Goal: Navigation & Orientation: Find specific page/section

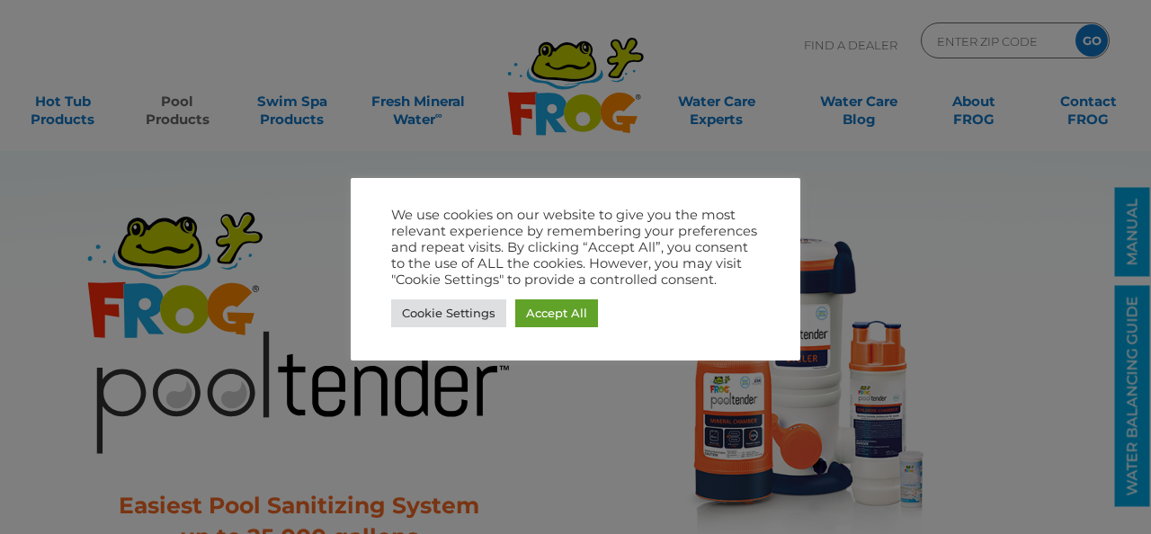
click at [955, 209] on div at bounding box center [575, 267] width 1151 height 534
click at [450, 310] on link "Cookie Settings" at bounding box center [448, 313] width 115 height 28
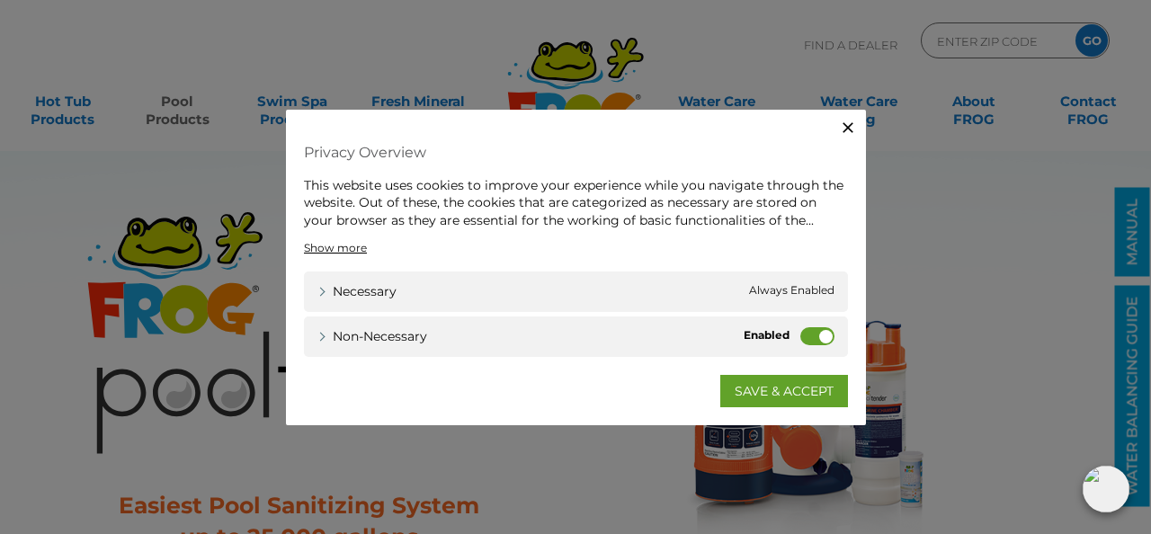
click at [804, 333] on label "Non-necessary" at bounding box center [817, 336] width 34 height 18
click at [0, 0] on input "Non-necessary" at bounding box center [0, 0] width 0 height 0
drag, startPoint x: 799, startPoint y: 386, endPoint x: 815, endPoint y: 376, distance: 19.0
click at [799, 386] on link "SAVE & ACCEPT" at bounding box center [784, 391] width 128 height 32
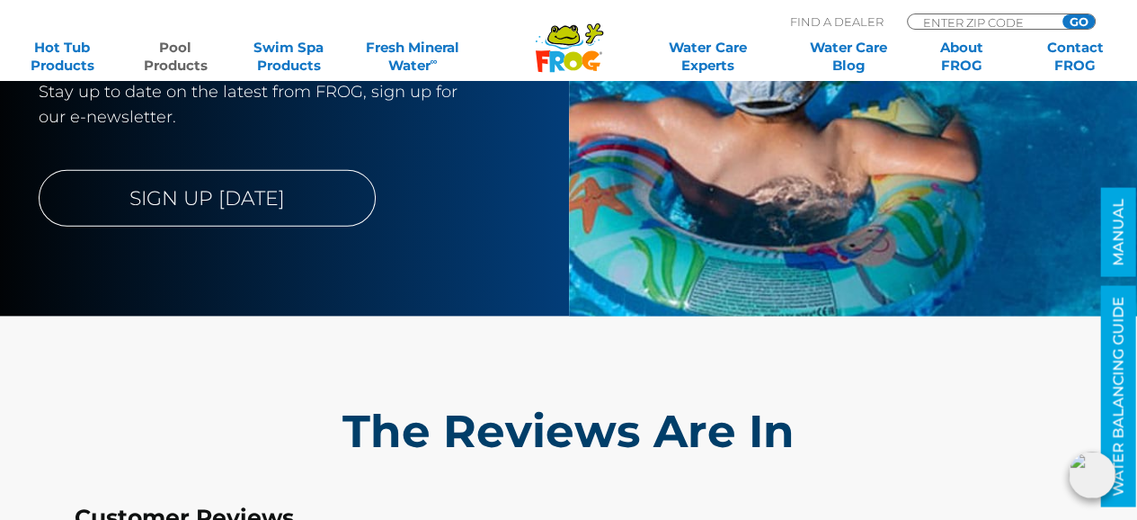
scroll to position [4135, 0]
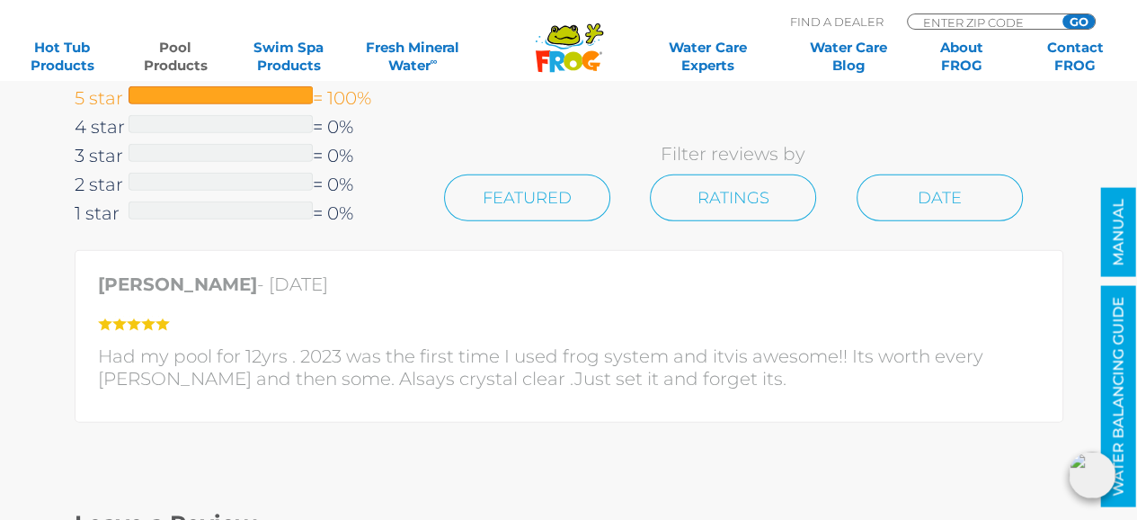
click at [209, 89] on span at bounding box center [221, 95] width 184 height 18
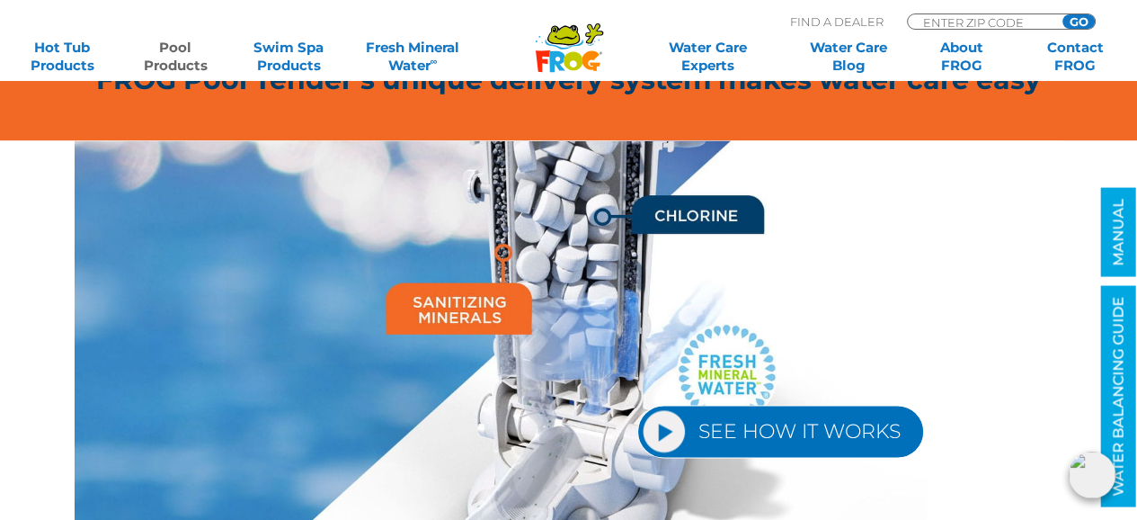
scroll to position [1708, 0]
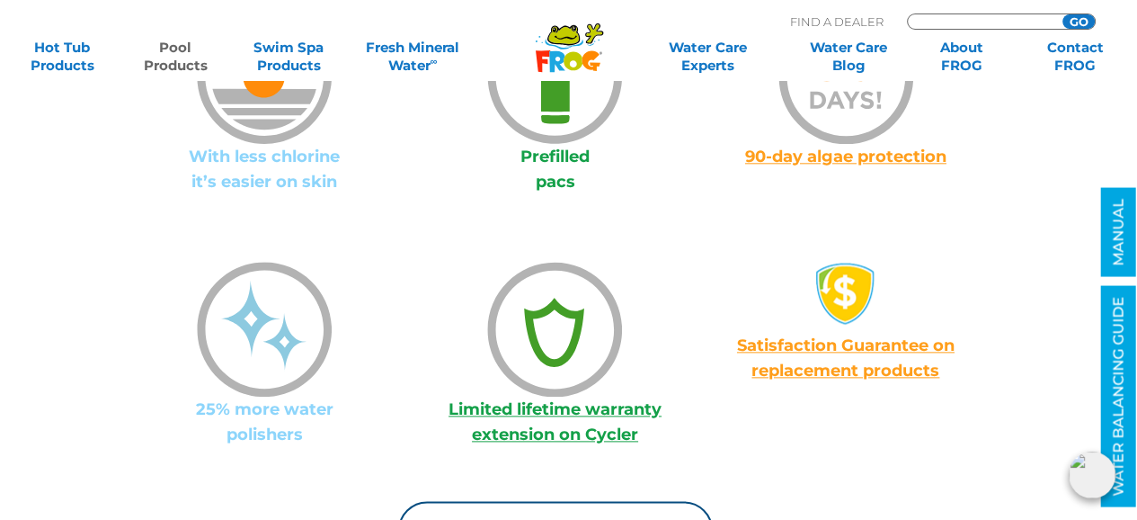
click at [986, 20] on input "Zip Code Form" at bounding box center [981, 21] width 121 height 15
type input "38134"
click at [1080, 18] on input "GO" at bounding box center [1078, 21] width 32 height 14
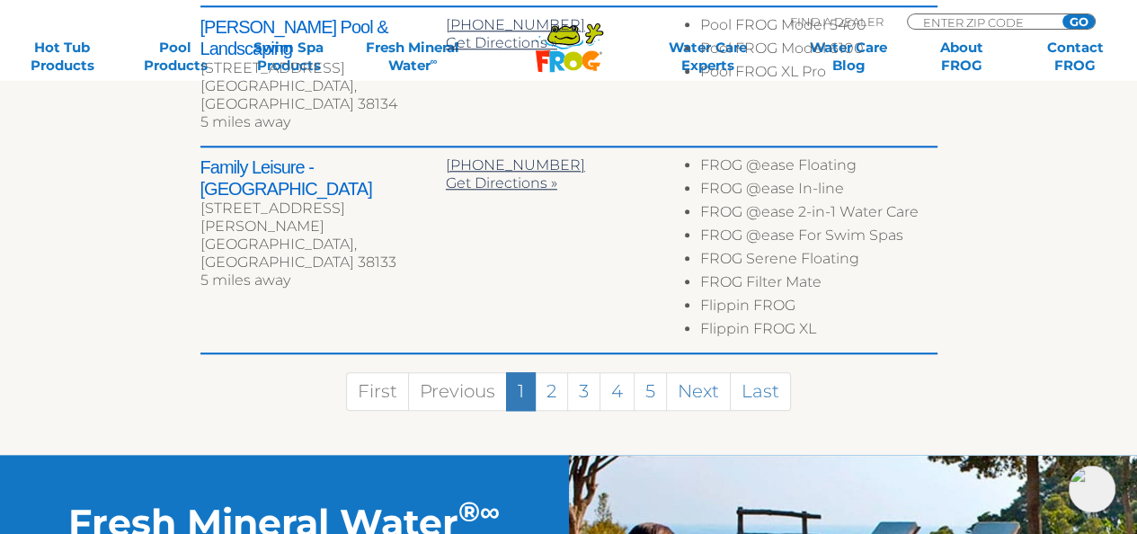
scroll to position [1528, 0]
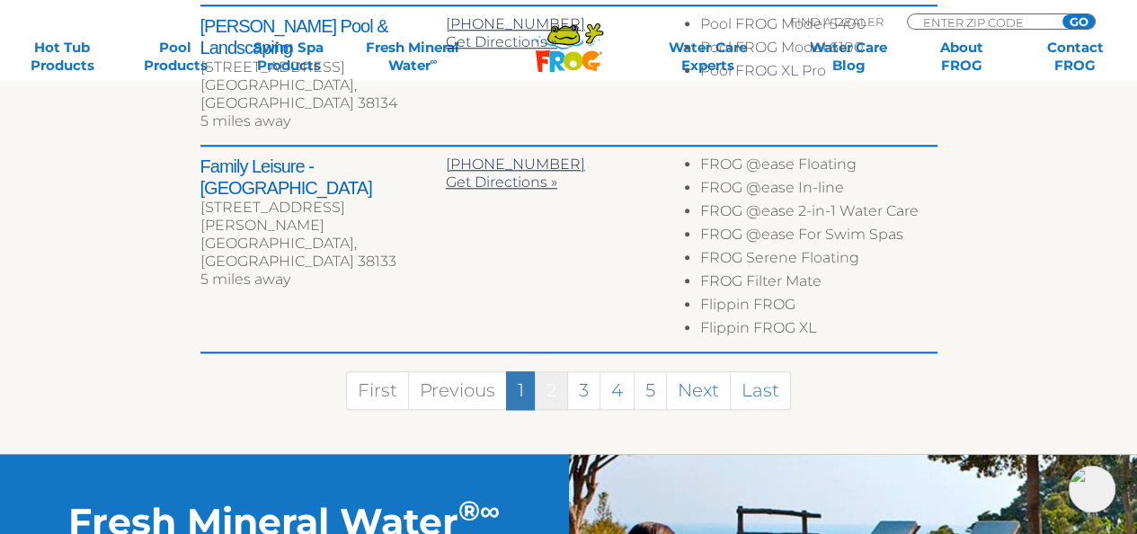
click at [548, 371] on link "2" at bounding box center [551, 390] width 33 height 39
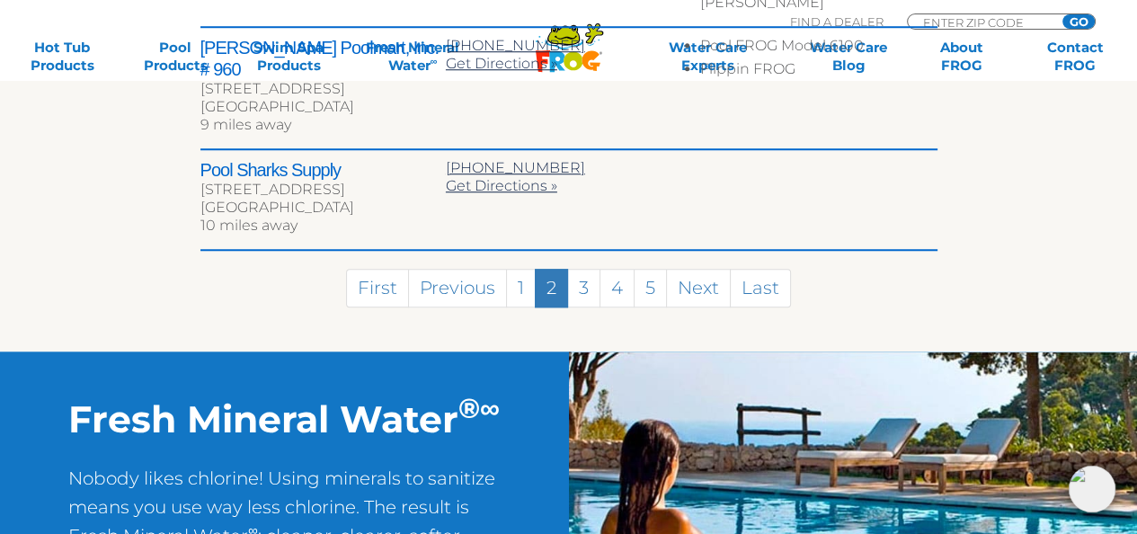
scroll to position [1140, 0]
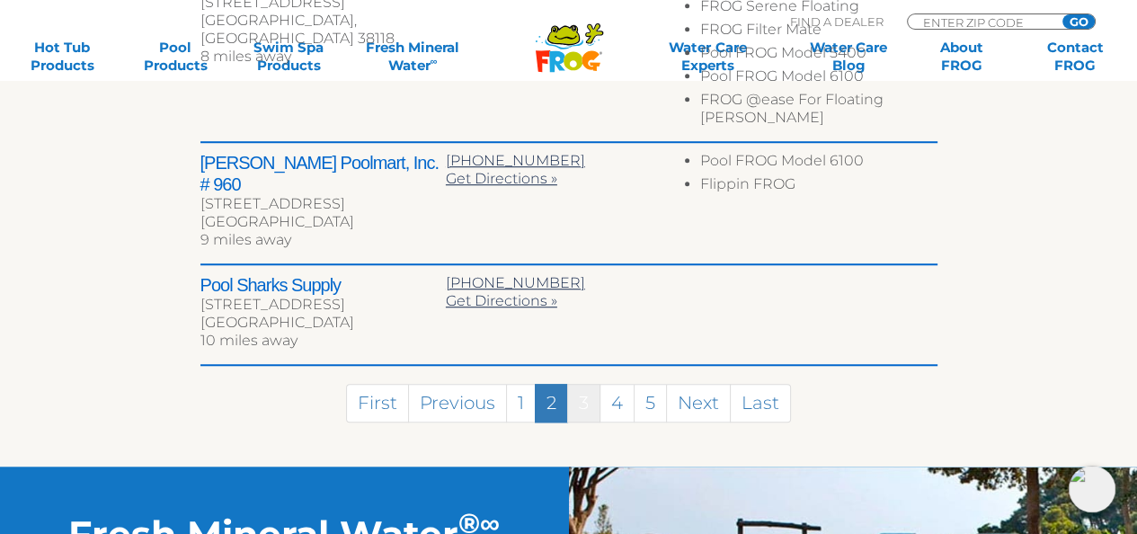
click at [586, 384] on link "3" at bounding box center [583, 403] width 33 height 39
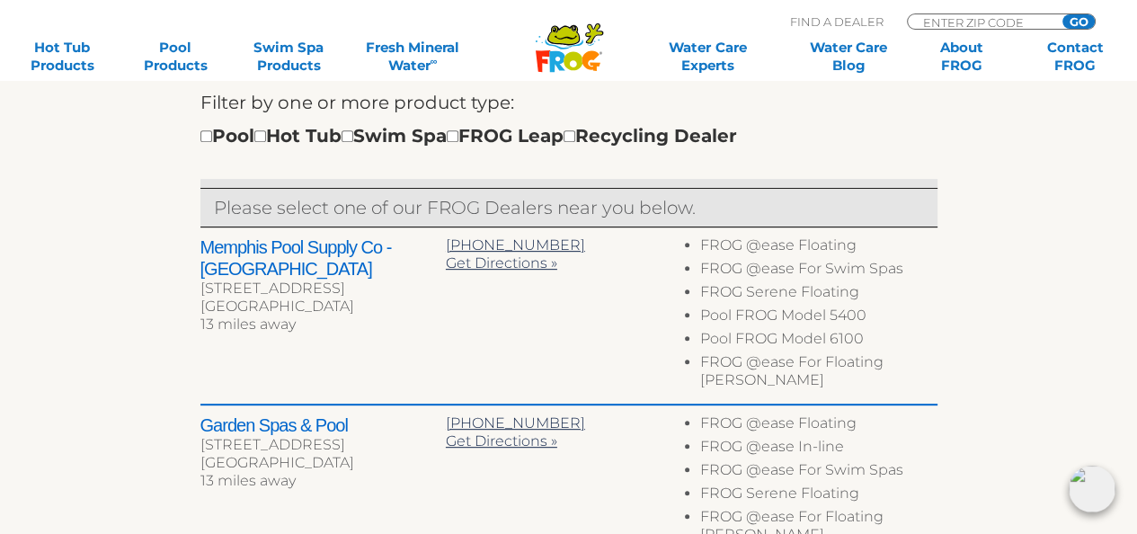
scroll to position [575, 0]
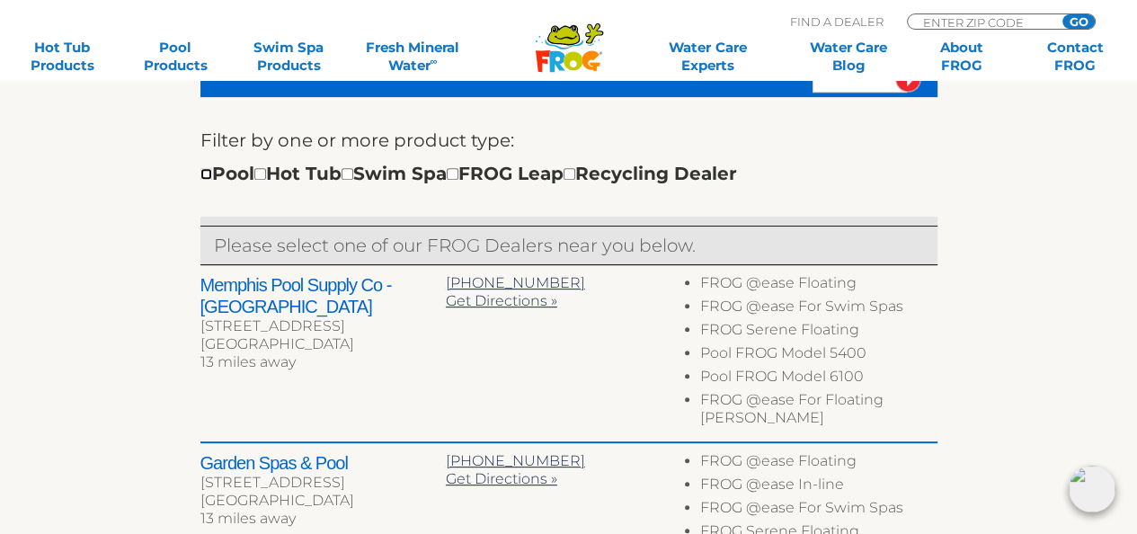
click at [205, 173] on input "checkbox" at bounding box center [206, 174] width 12 height 12
checkbox input "true"
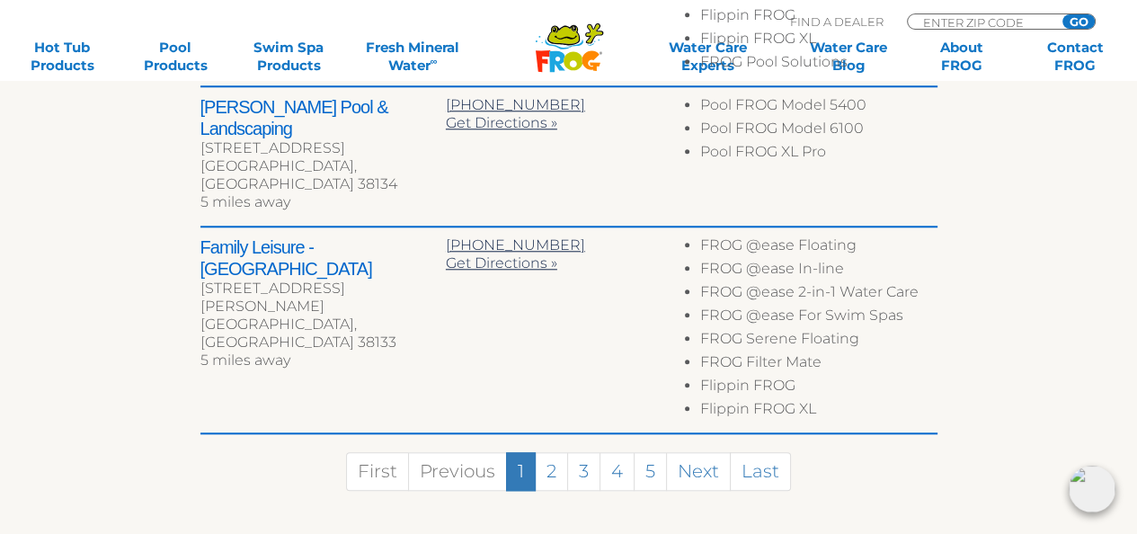
scroll to position [1524, 0]
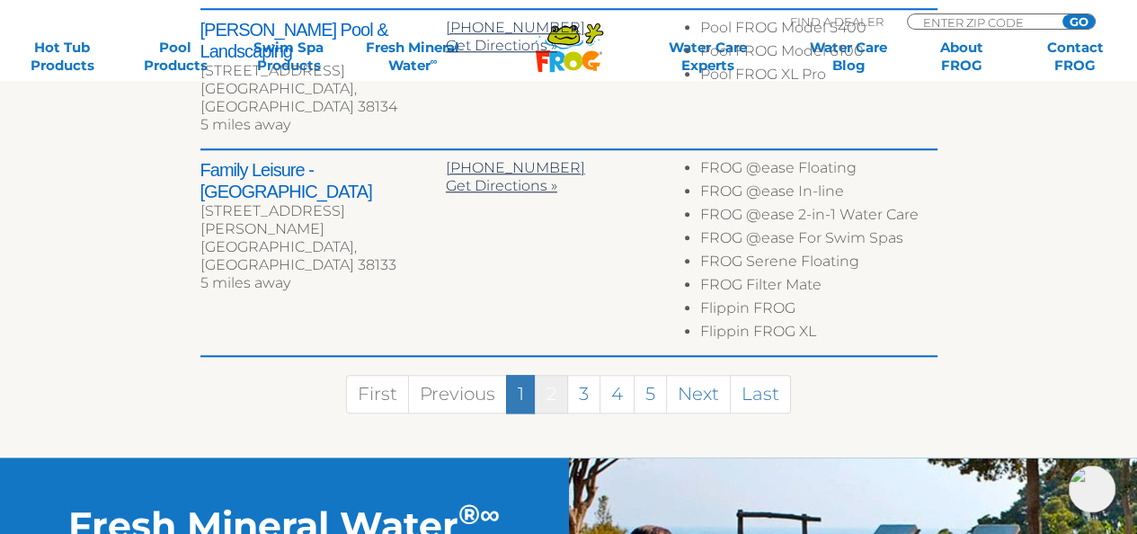
click at [547, 375] on link "2" at bounding box center [551, 394] width 33 height 39
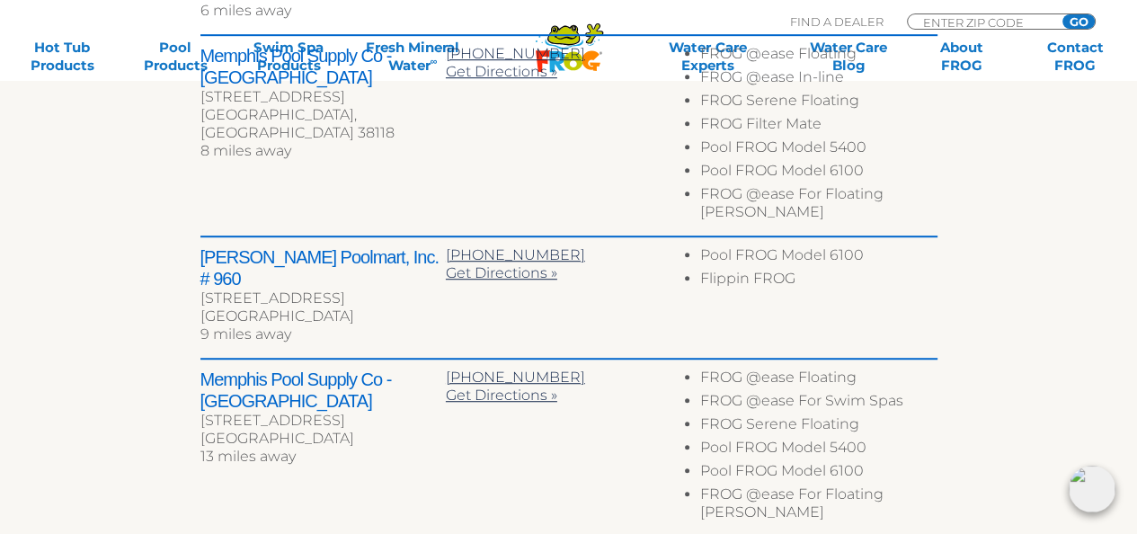
scroll to position [1196, 0]
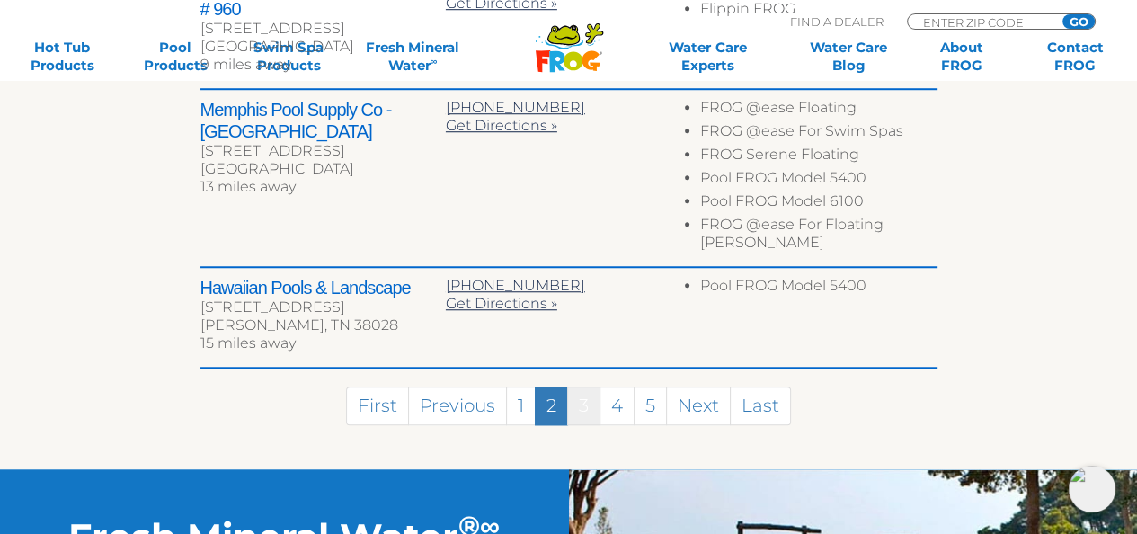
click at [582, 387] on link "3" at bounding box center [583, 406] width 33 height 39
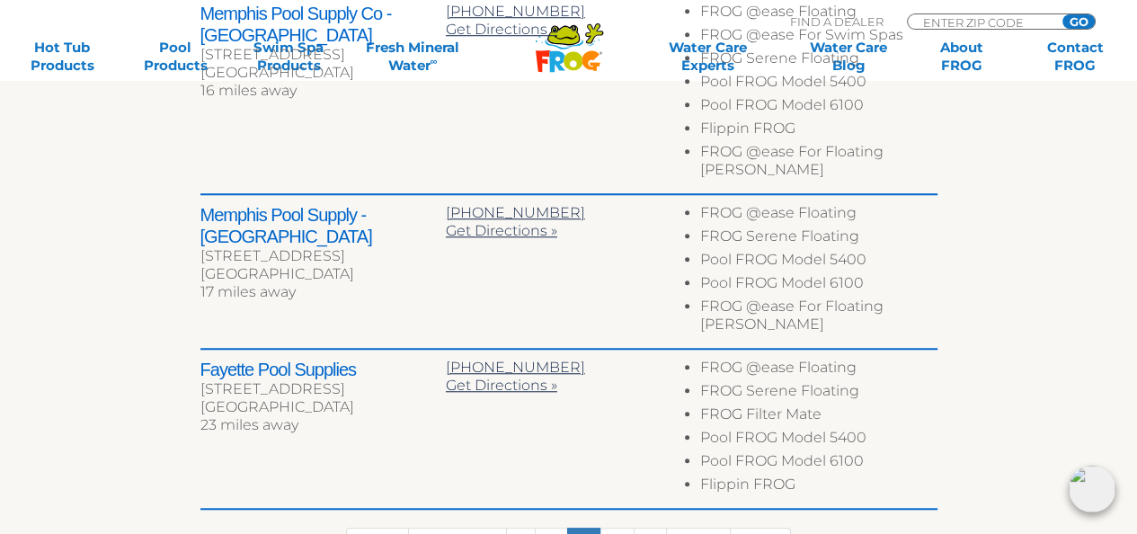
scroll to position [1463, 0]
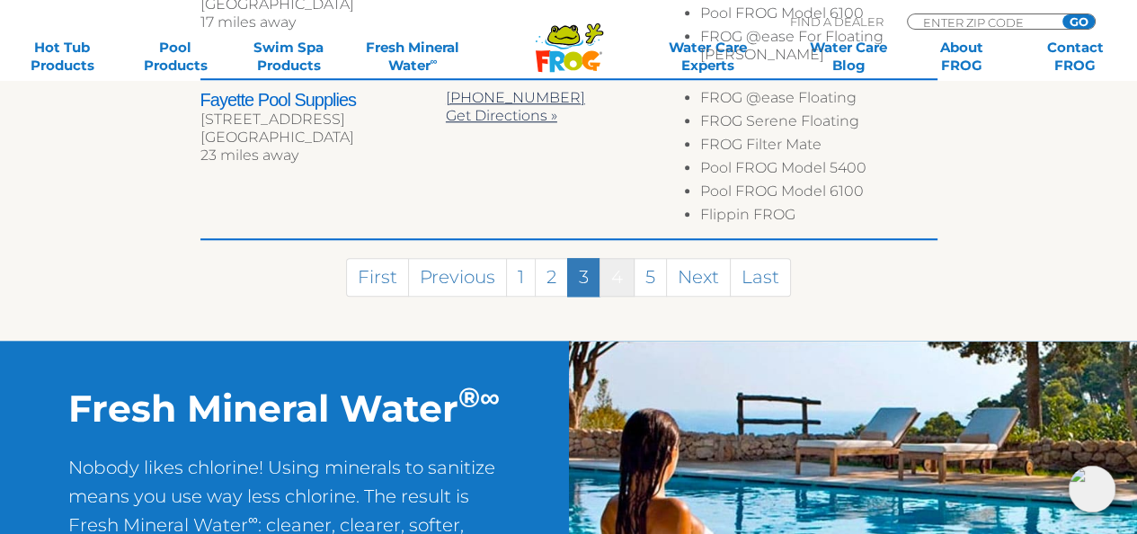
click at [614, 258] on link "4" at bounding box center [617, 277] width 35 height 39
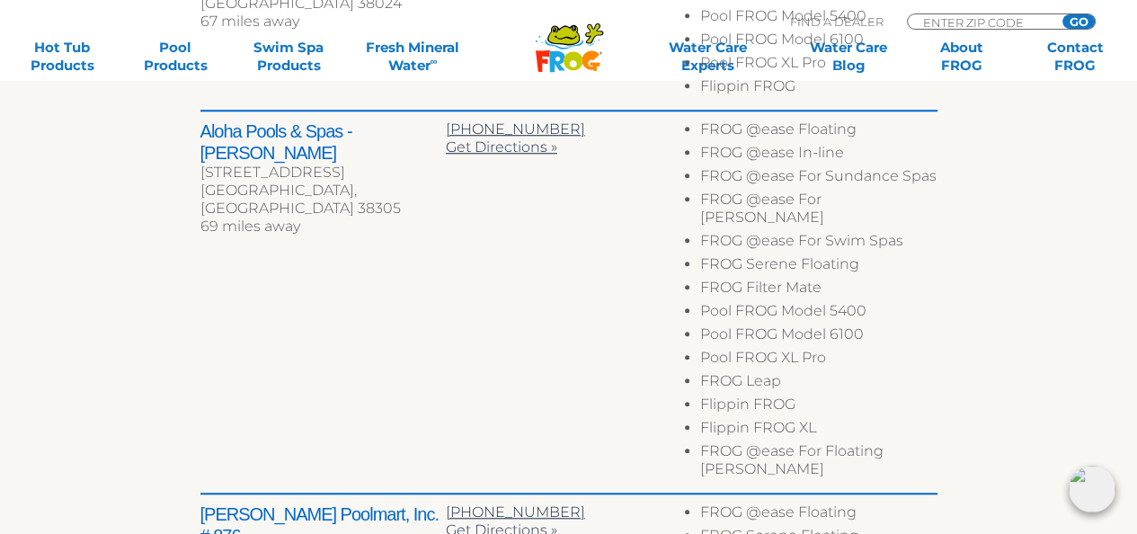
scroll to position [1435, 0]
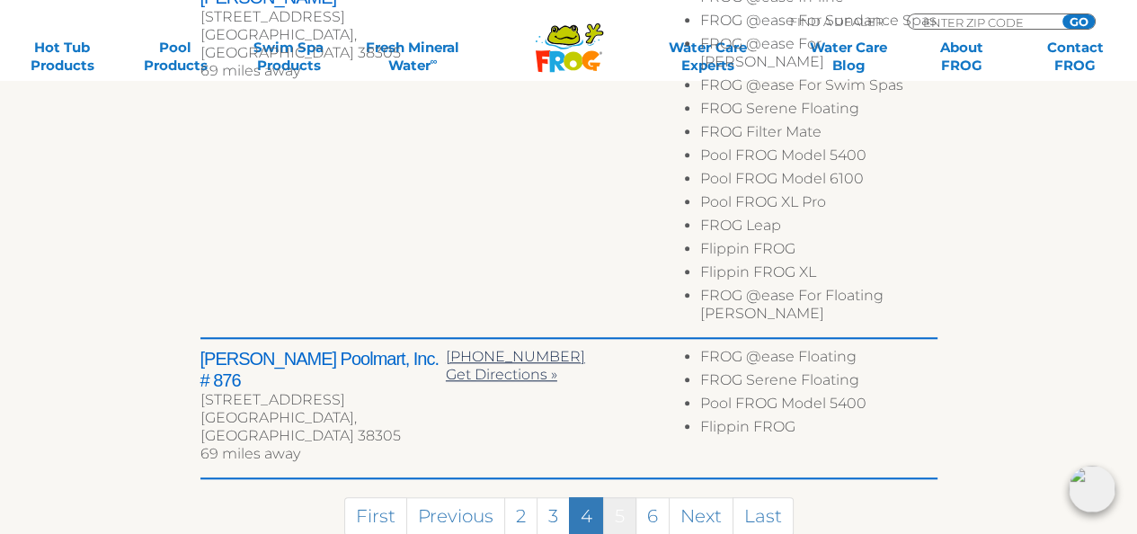
click at [624, 497] on link "5" at bounding box center [619, 516] width 33 height 39
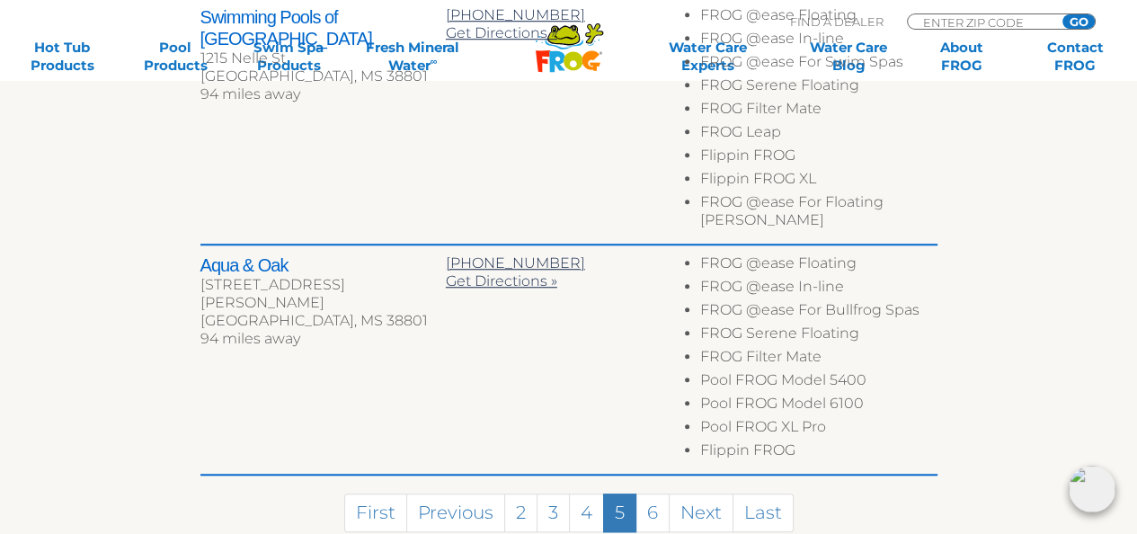
scroll to position [1474, 0]
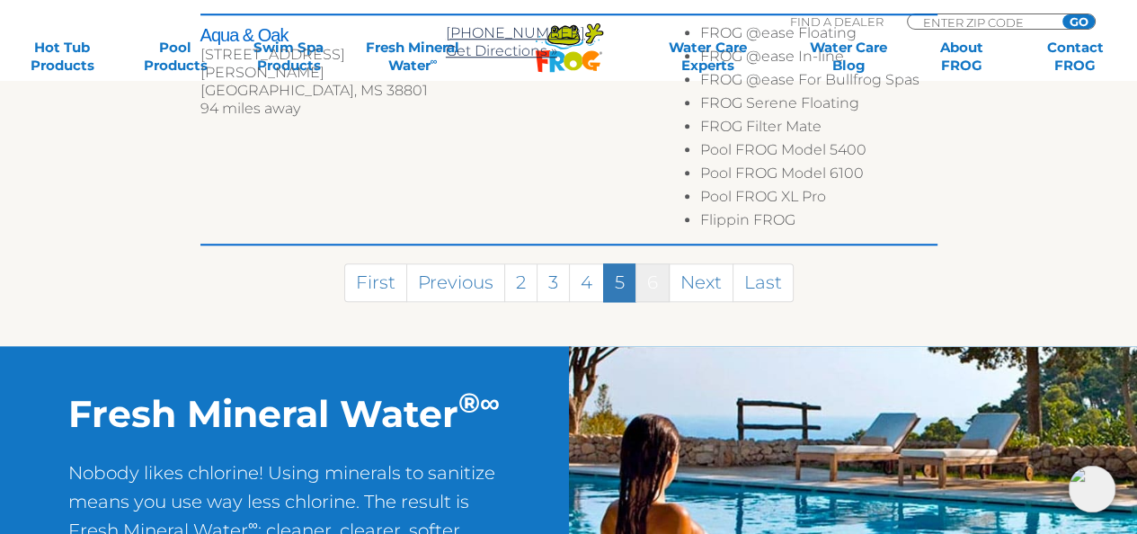
click at [659, 263] on link "6" at bounding box center [652, 282] width 34 height 39
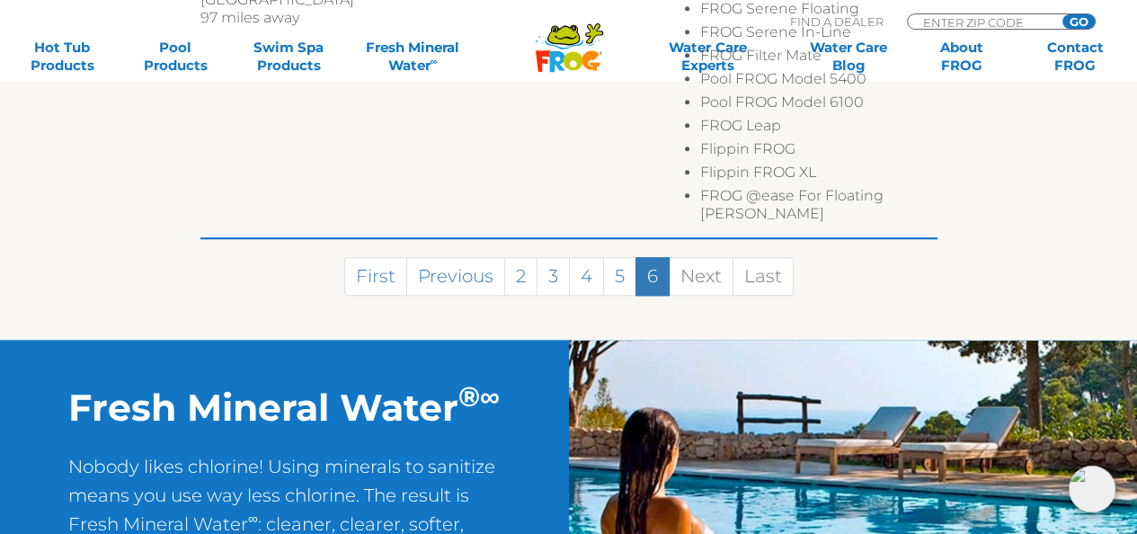
click at [649, 257] on link "6" at bounding box center [652, 276] width 34 height 39
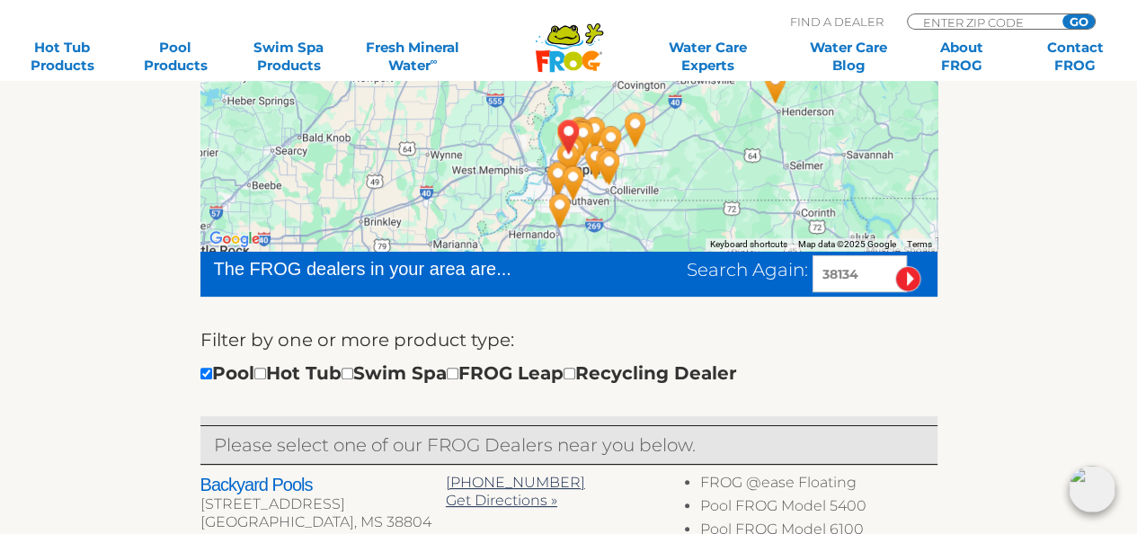
scroll to position [213, 0]
